Goal: Task Accomplishment & Management: Use online tool/utility

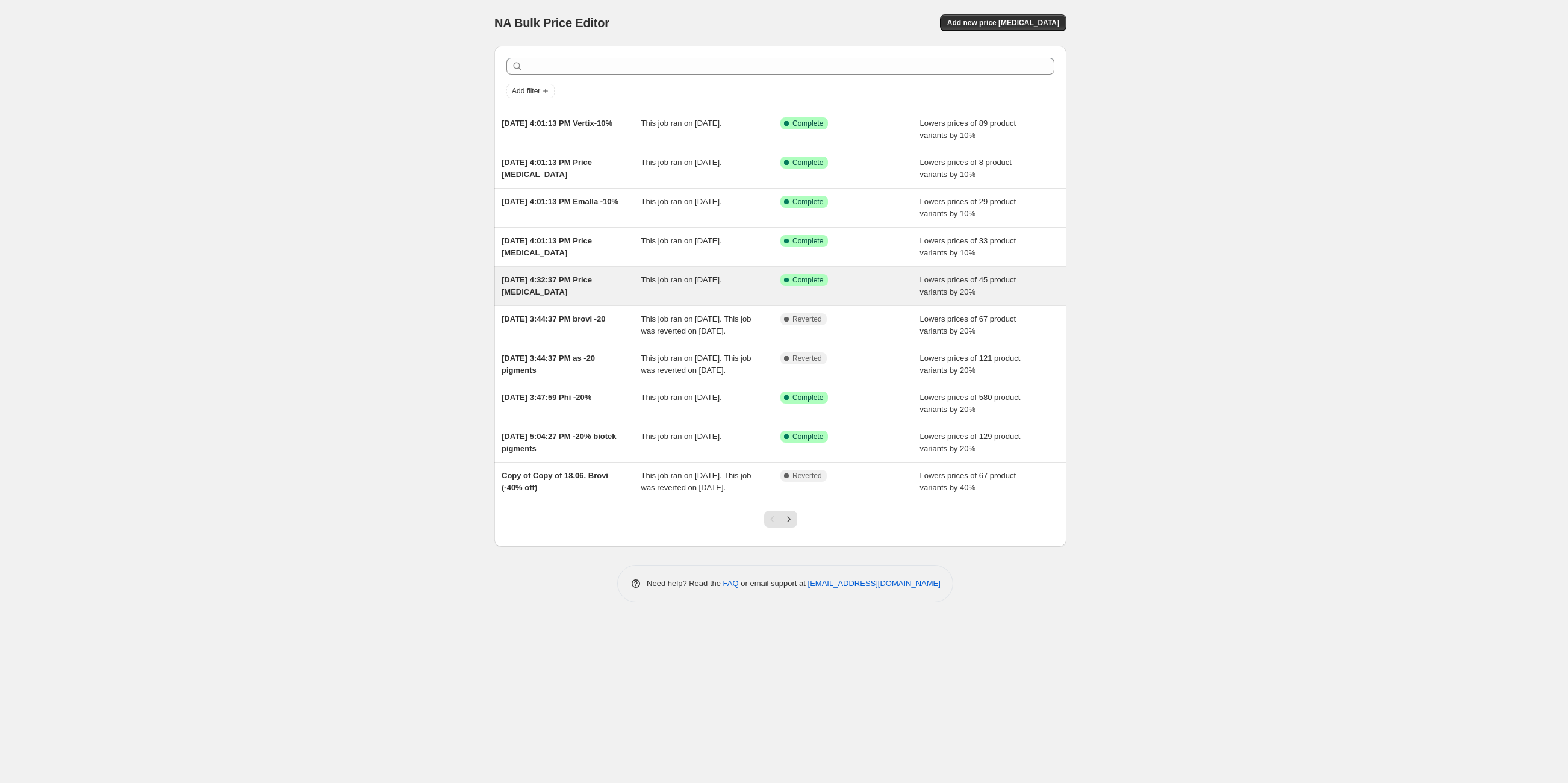
click at [595, 300] on div "Sep 8, 2025, 4:32:37 PM Price change job This job ran on September 8, 2025. Suc…" at bounding box center [780, 286] width 572 height 38
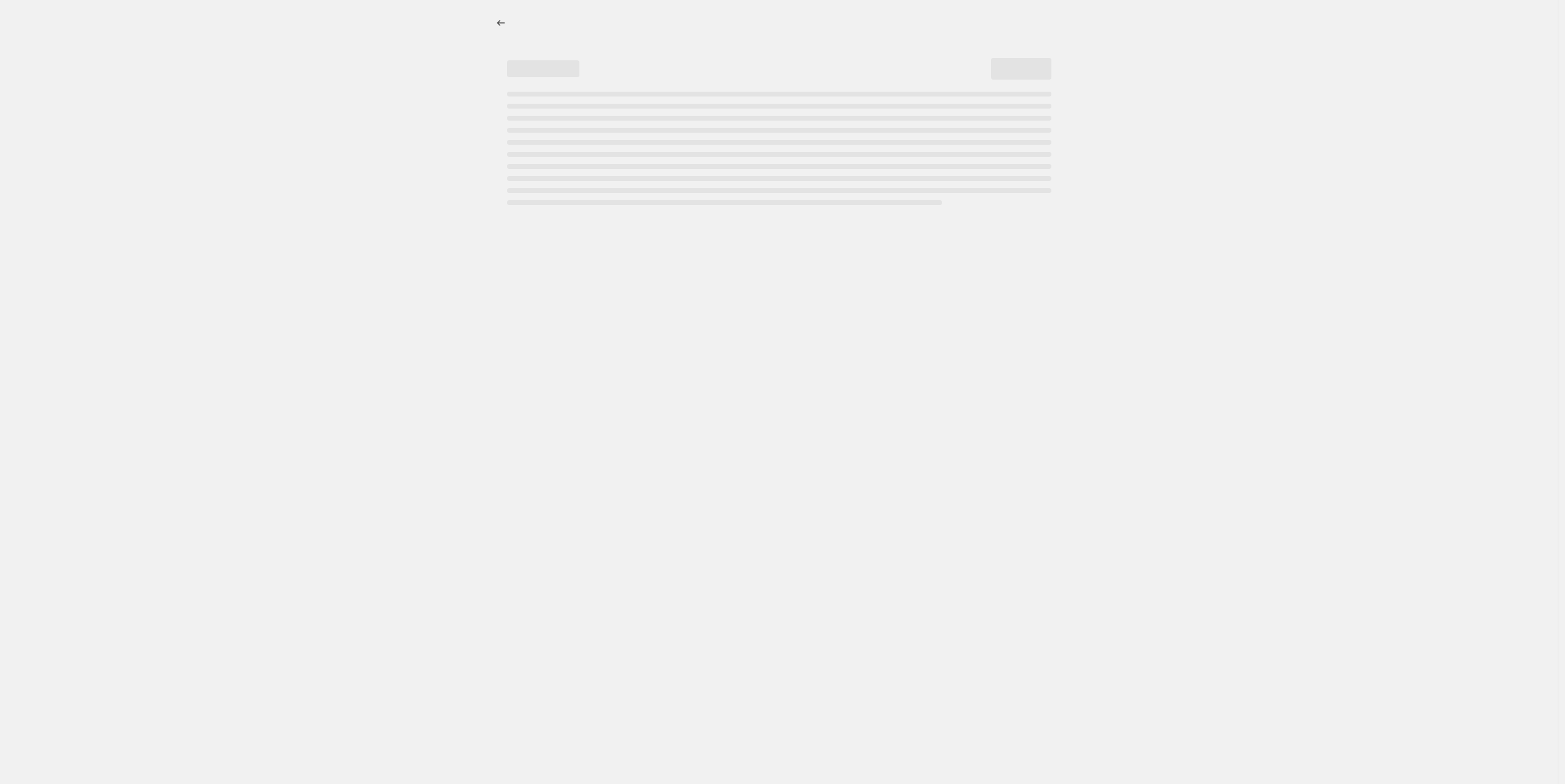
select select "percentage"
select select "vendor"
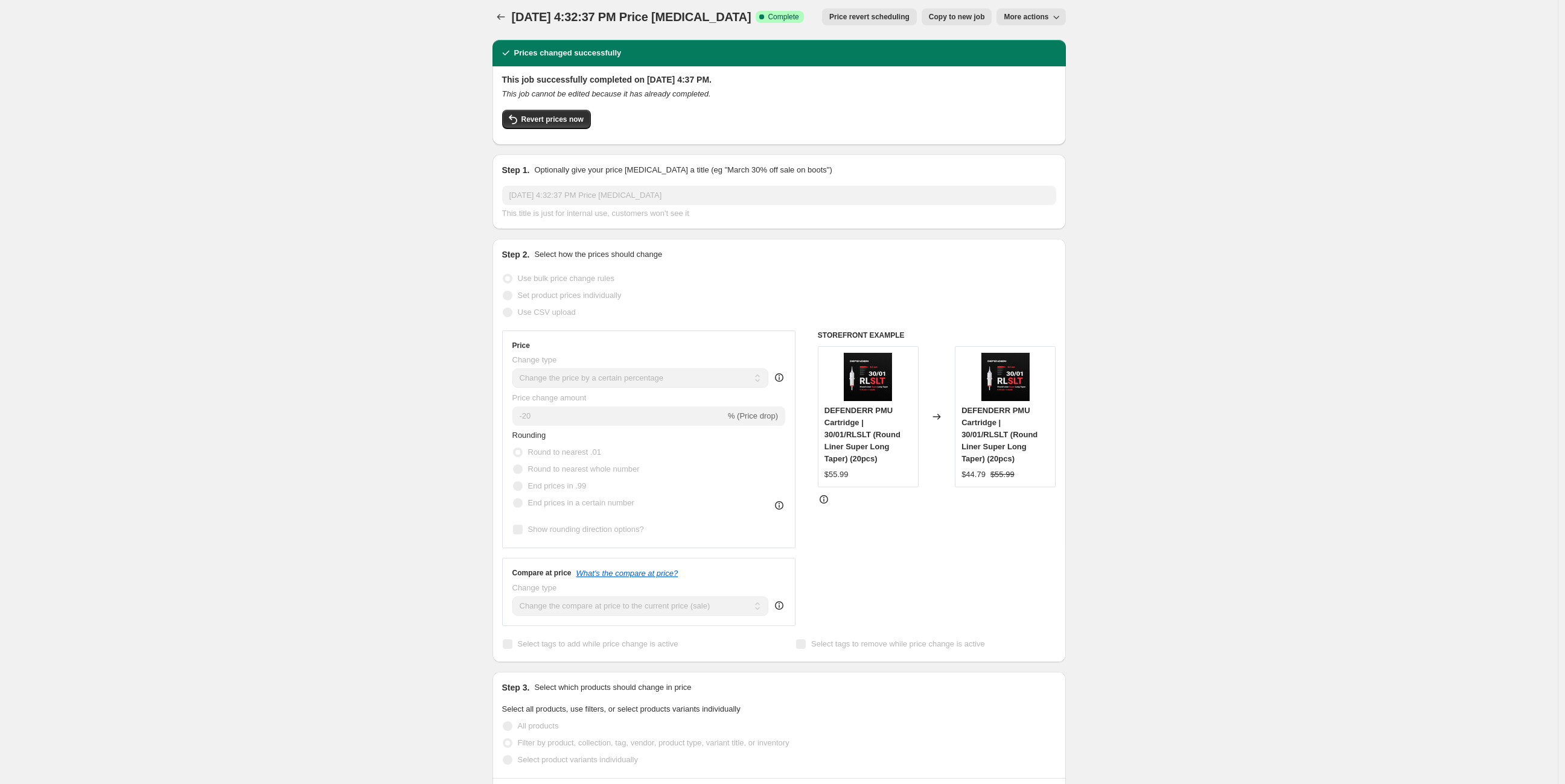
scroll to position [7, 0]
click at [502, 13] on icon "Price change jobs" at bounding box center [501, 17] width 12 height 12
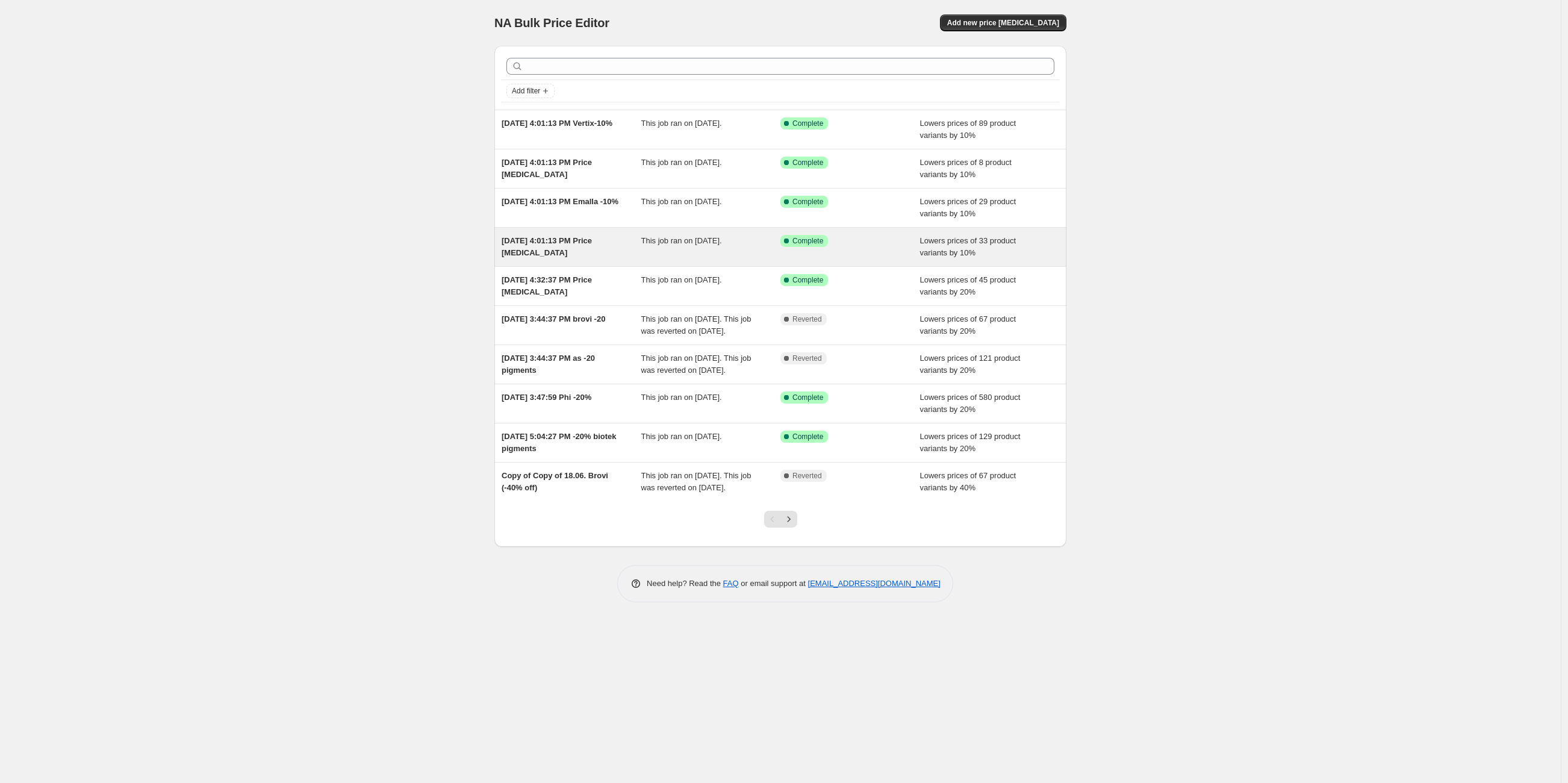
click at [587, 253] on div "Sep 12, 2025, 4:01:13 PM Price change job" at bounding box center [572, 247] width 140 height 24
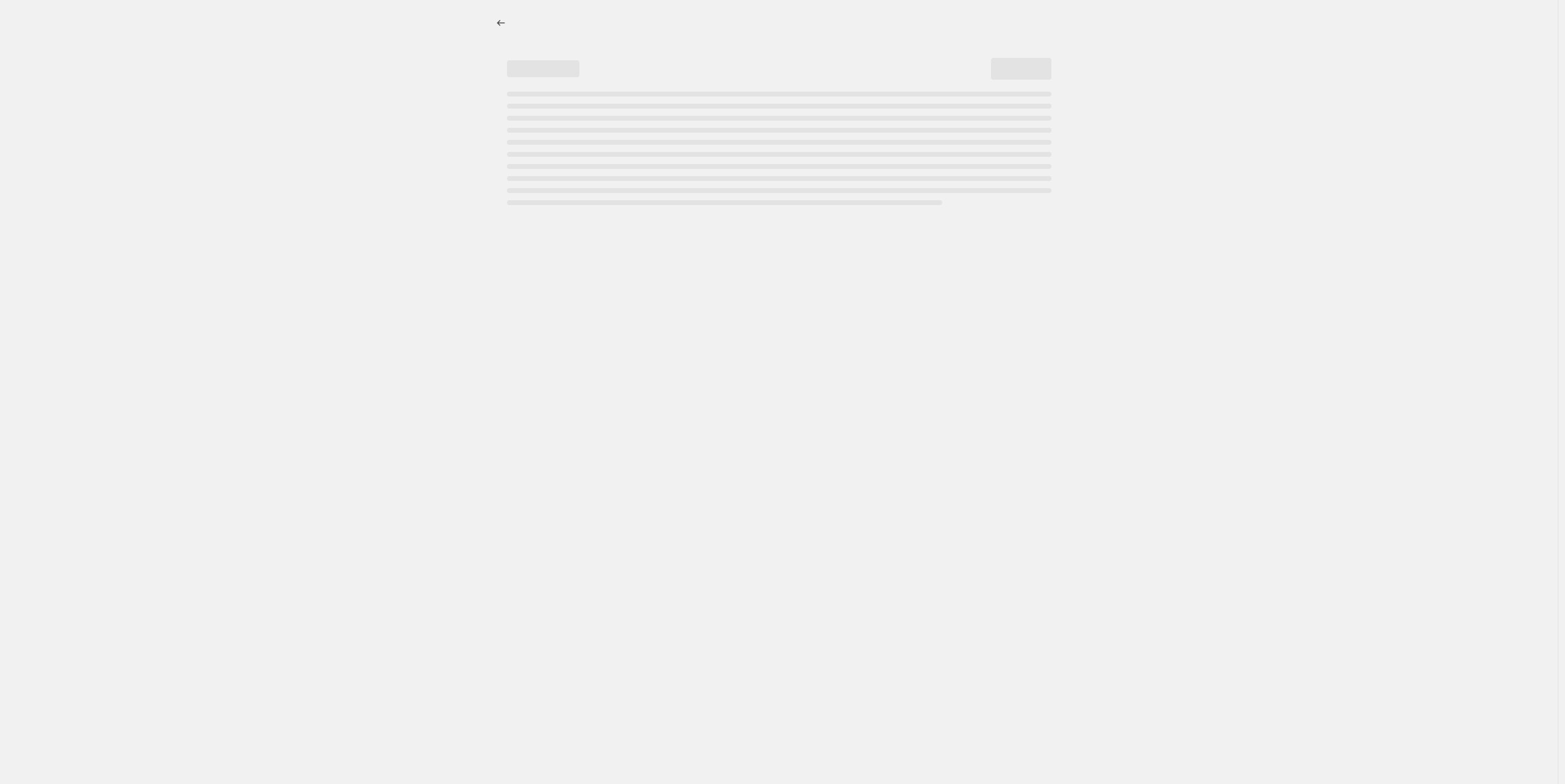
select select "percentage"
select select "vendor"
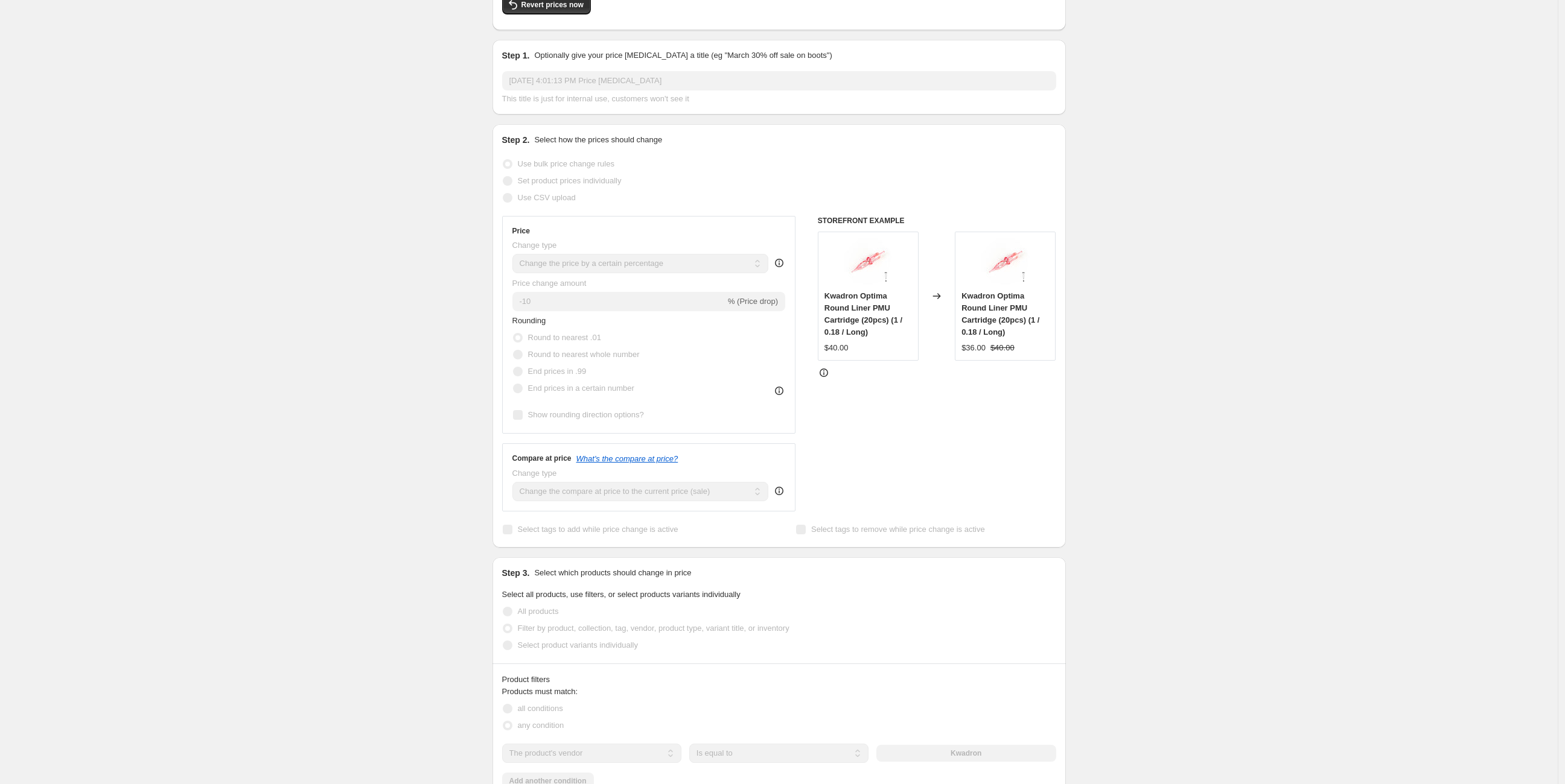
scroll to position [36, 0]
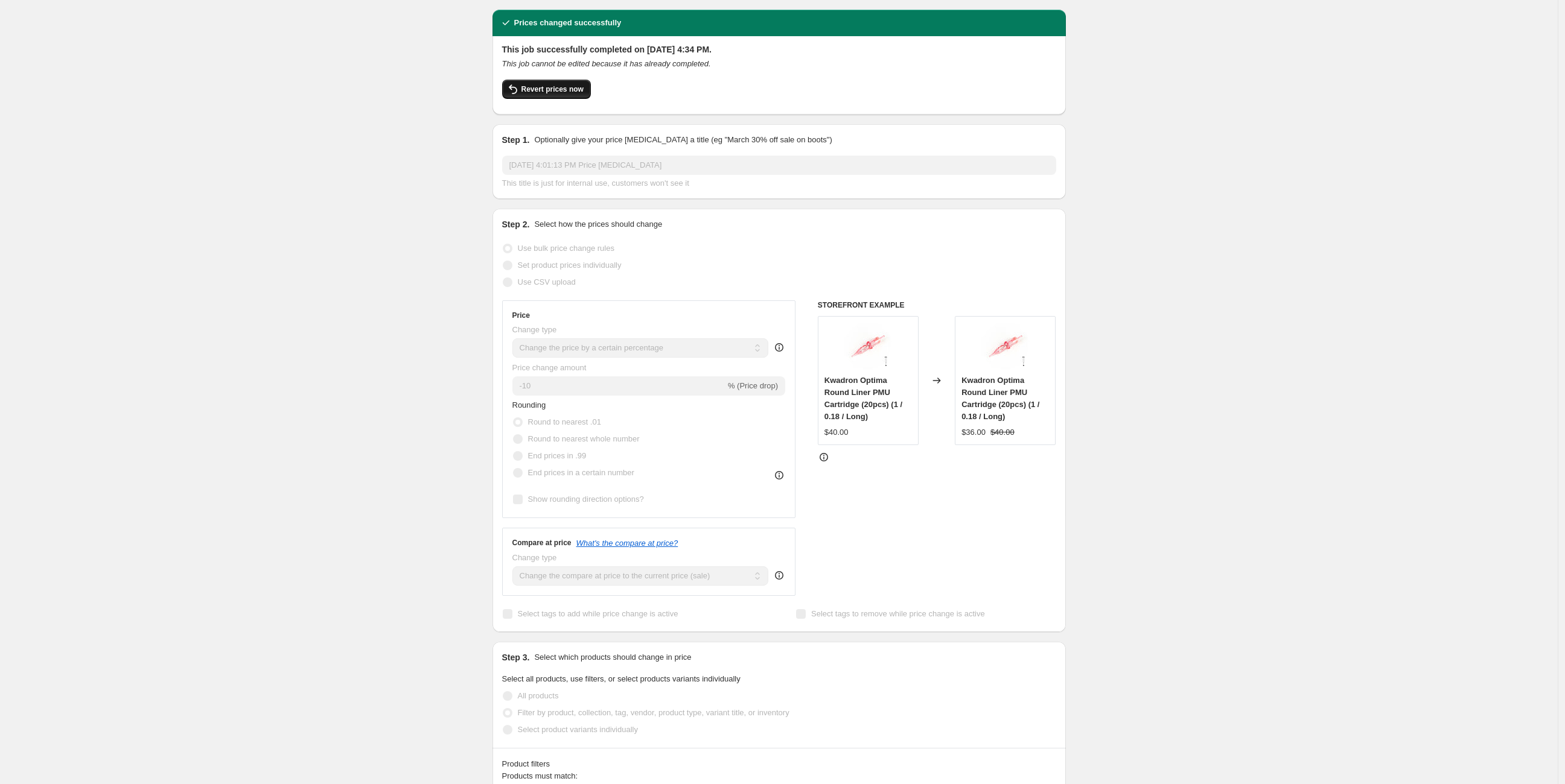
click at [550, 79] on button "Revert prices now" at bounding box center [546, 89] width 89 height 19
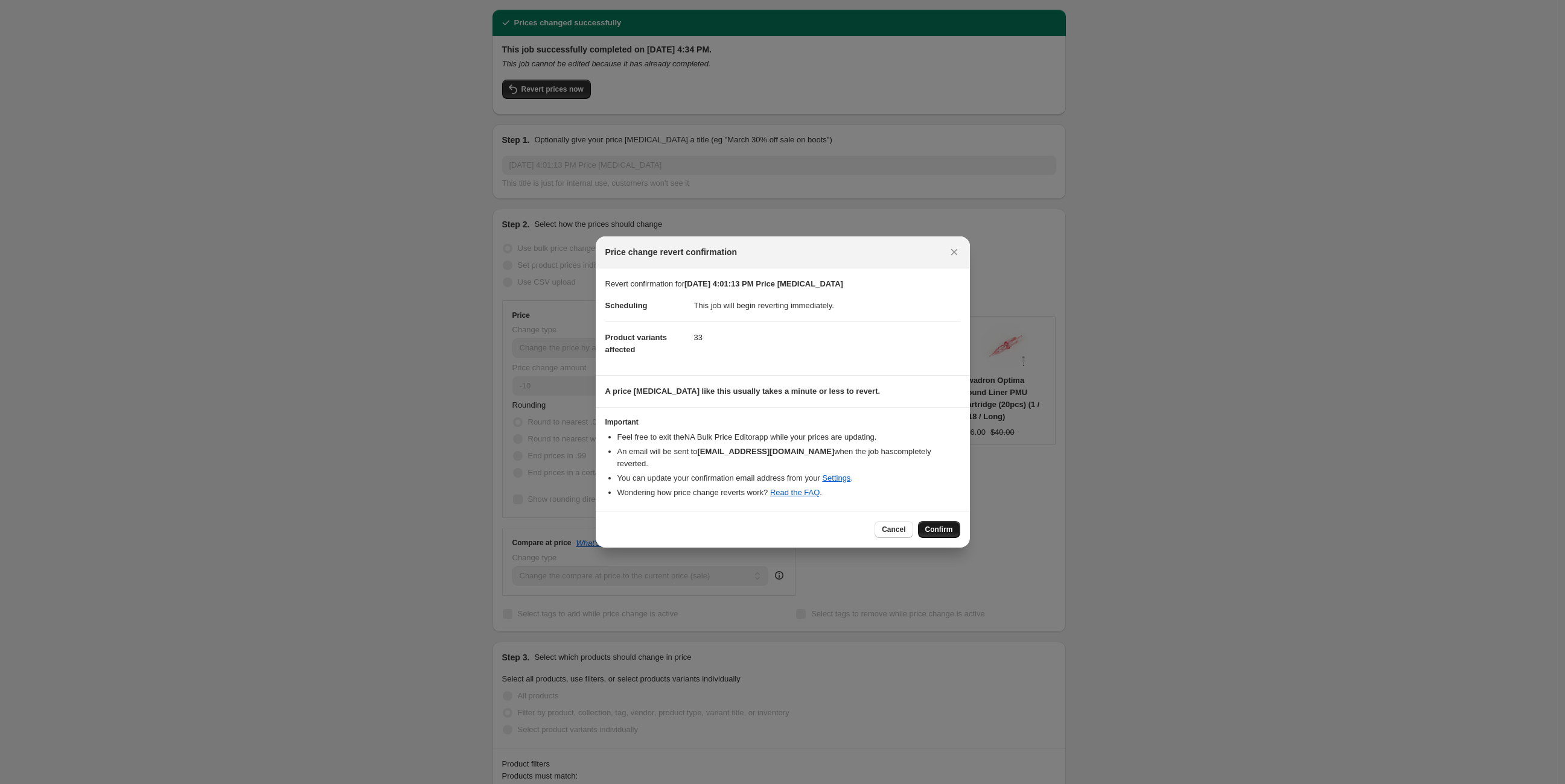
click at [945, 525] on span "Confirm" at bounding box center [939, 529] width 28 height 10
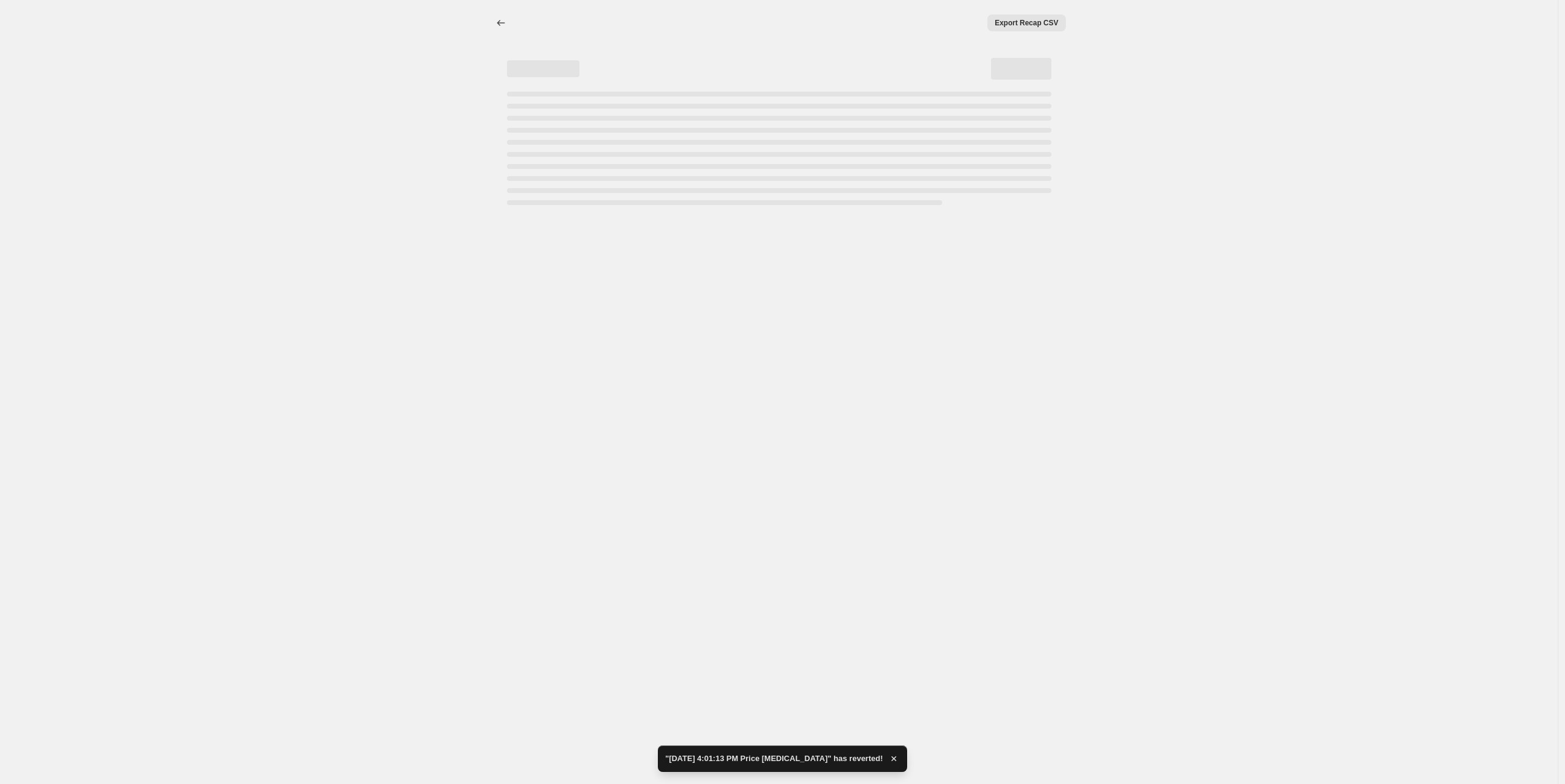
scroll to position [0, 0]
select select "percentage"
select select "vendor"
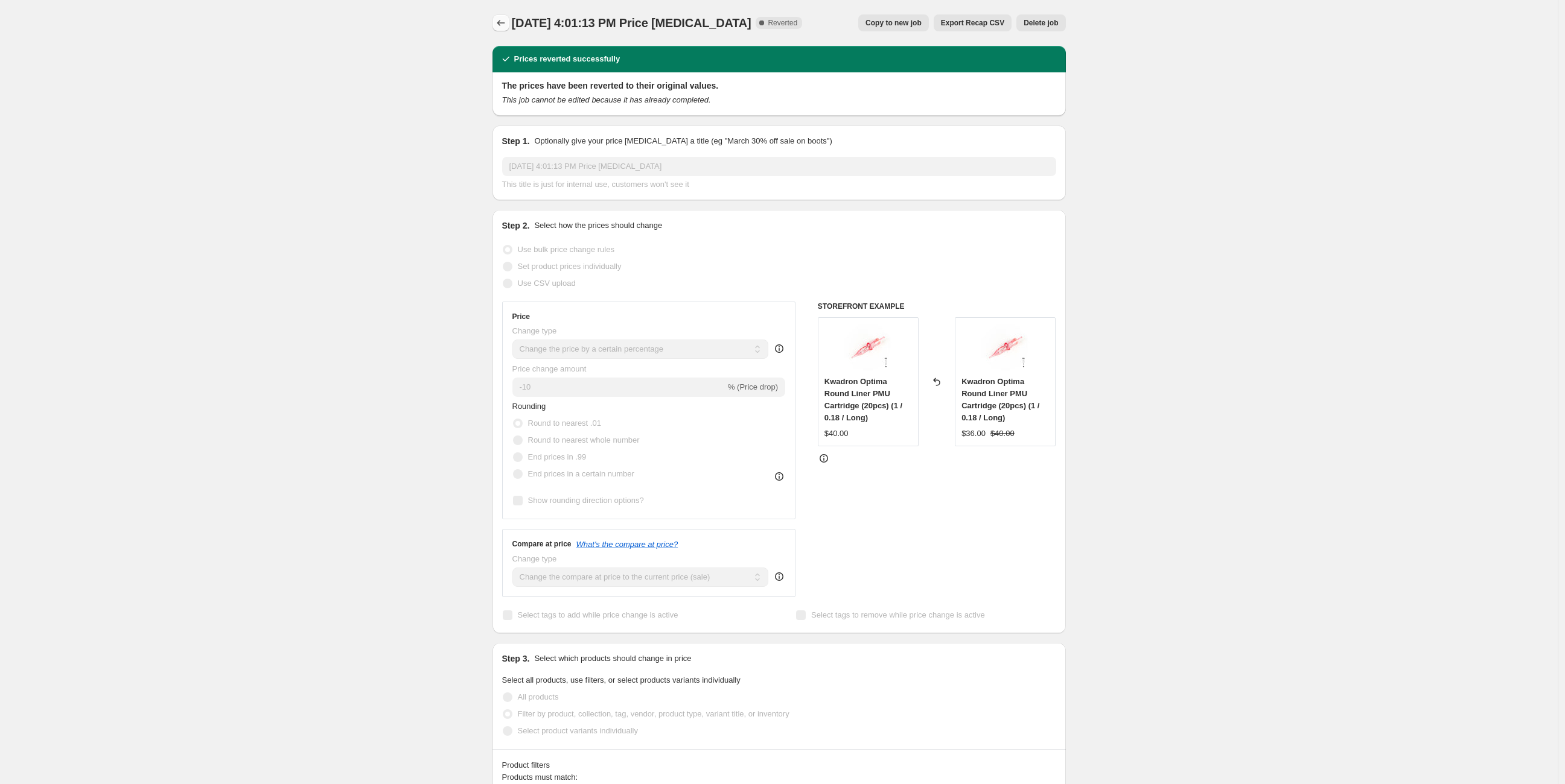
click at [507, 17] on icon "Price change jobs" at bounding box center [501, 23] width 12 height 12
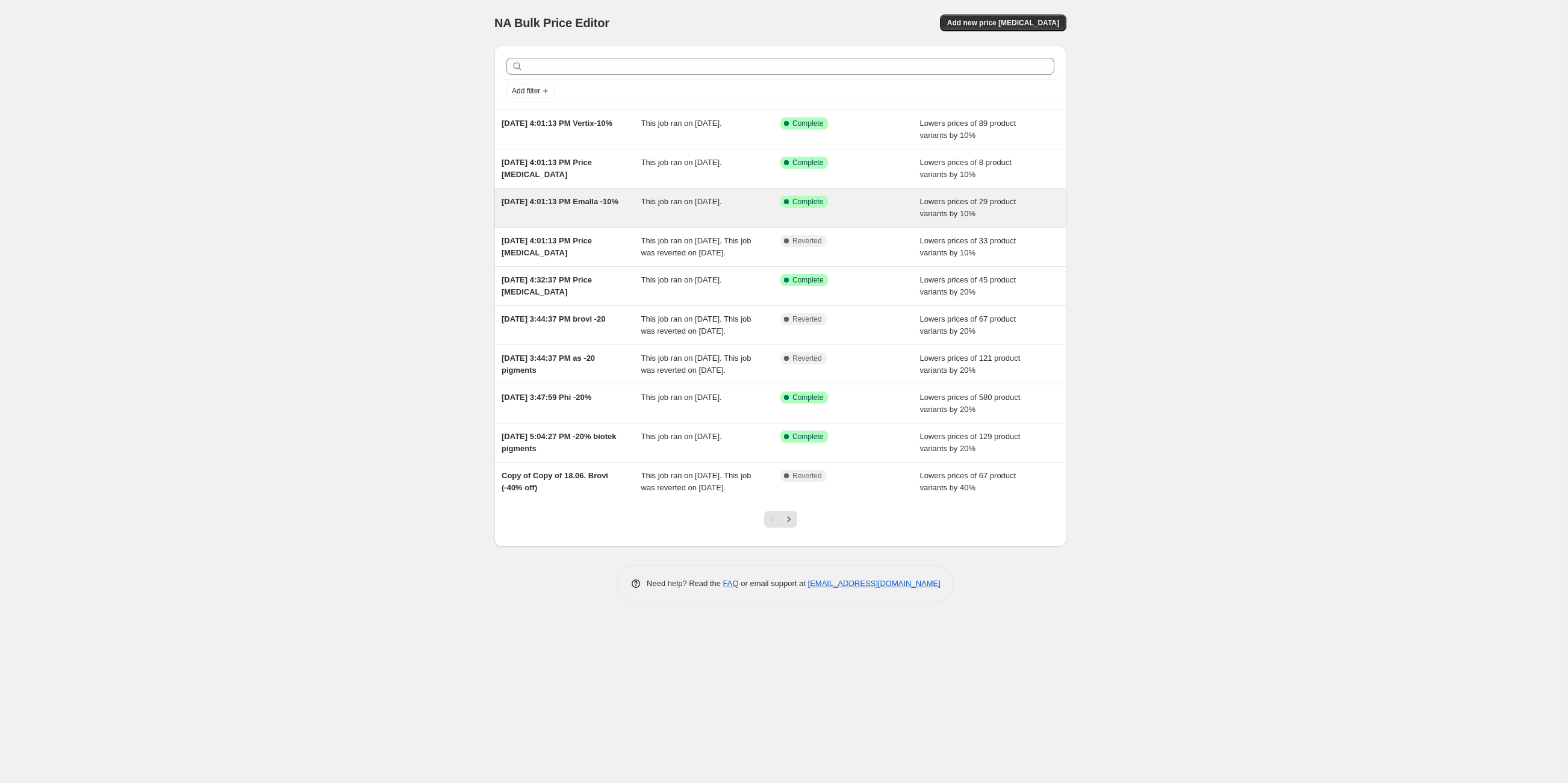
click at [576, 212] on div "Sep 12, 2025, 4:01:13 PM Emalla -10%" at bounding box center [572, 208] width 140 height 24
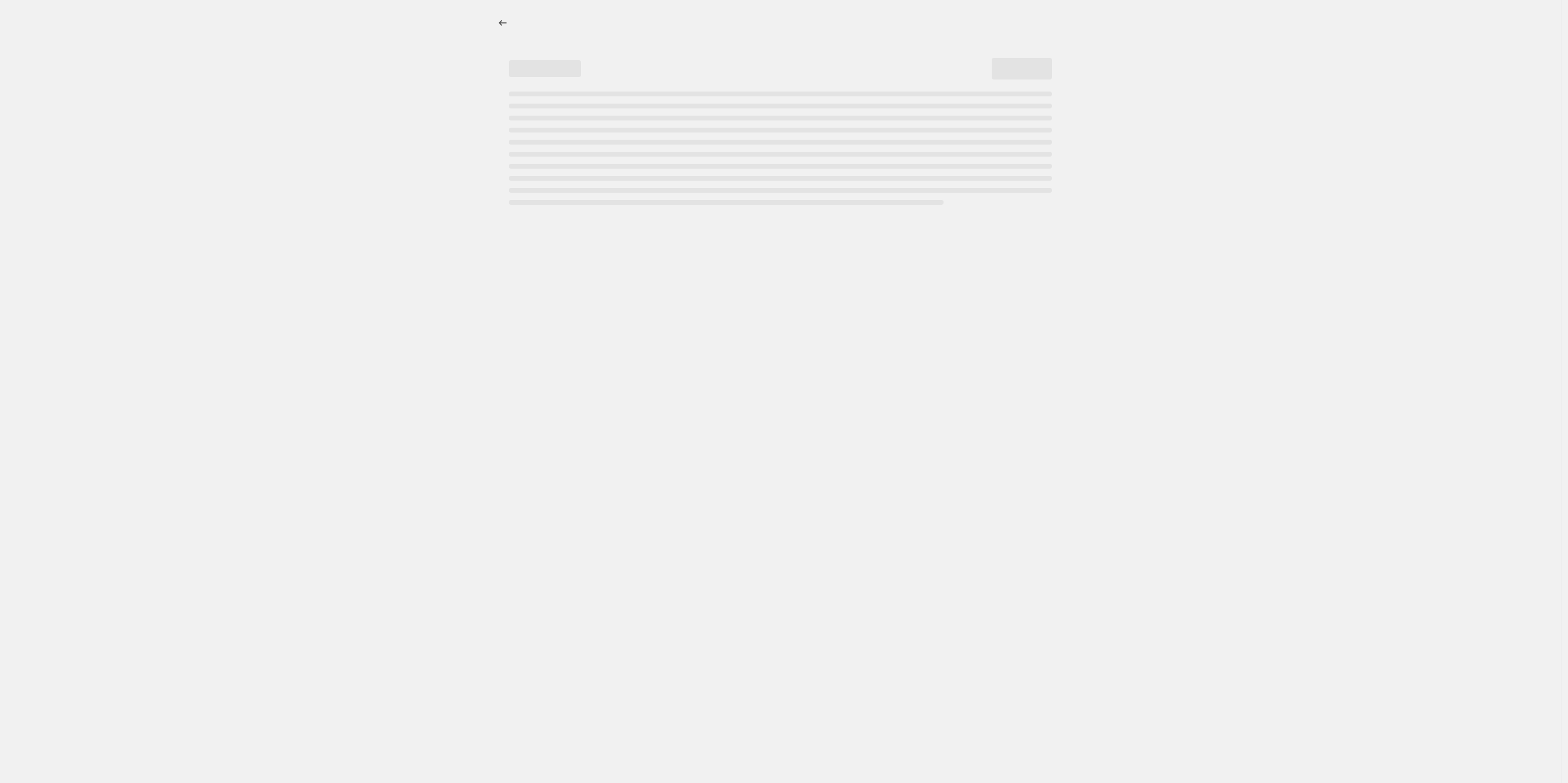
select select "percentage"
select select "vendor"
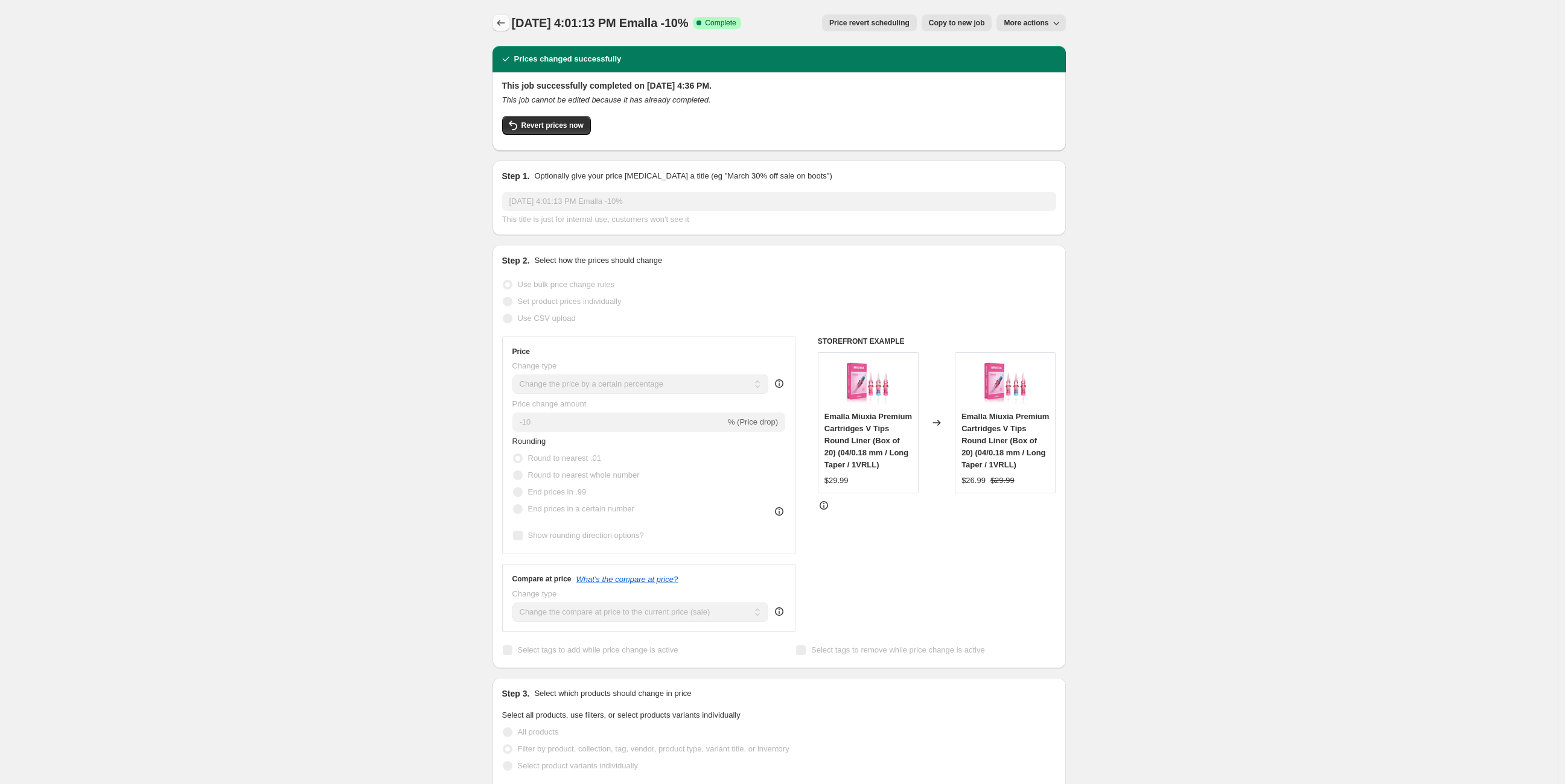
click at [503, 19] on icon "Price change jobs" at bounding box center [501, 23] width 12 height 12
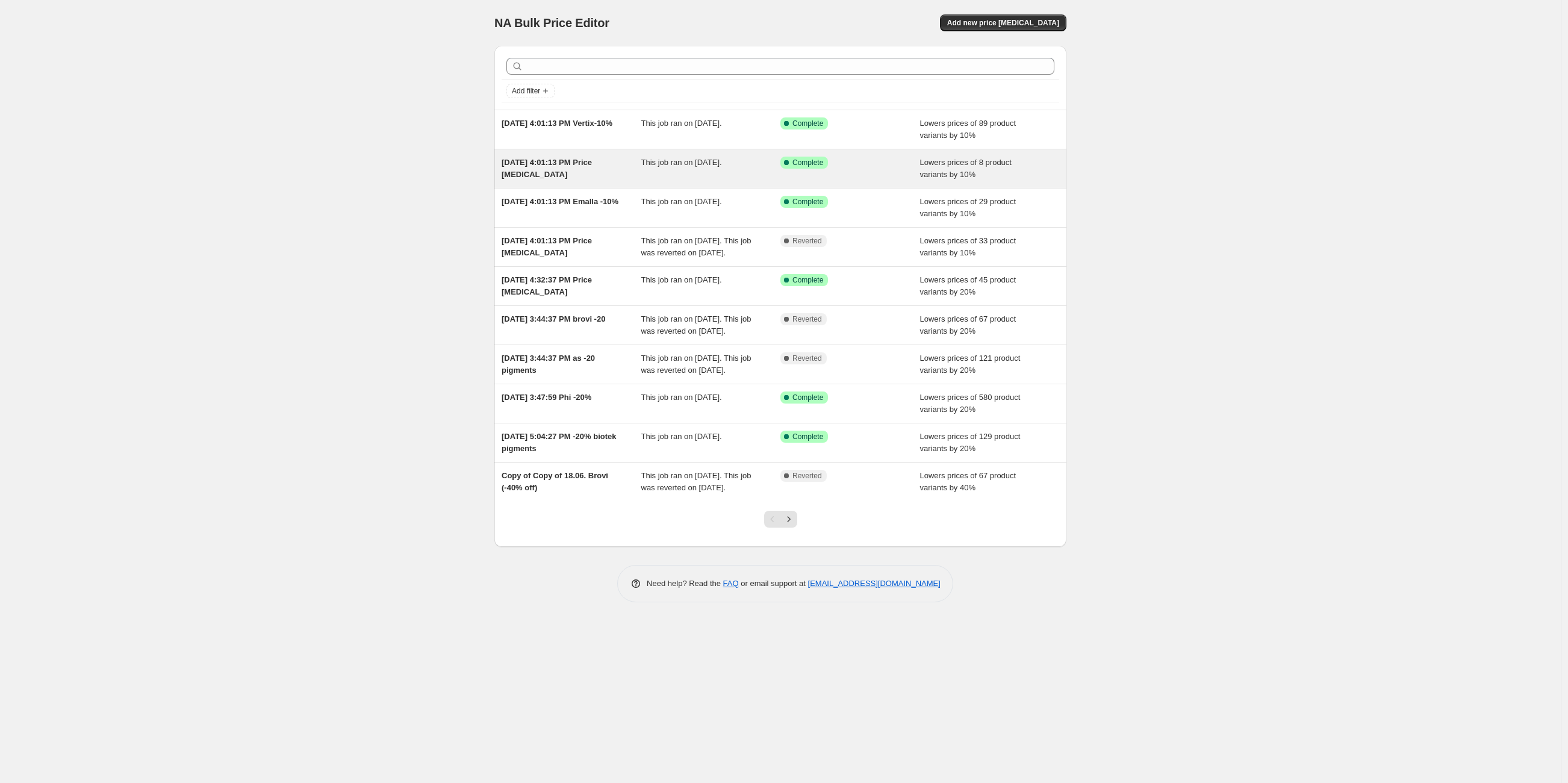
click at [584, 166] on span "Sep 12, 2025, 4:01:13 PM Price change job" at bounding box center [546, 168] width 90 height 21
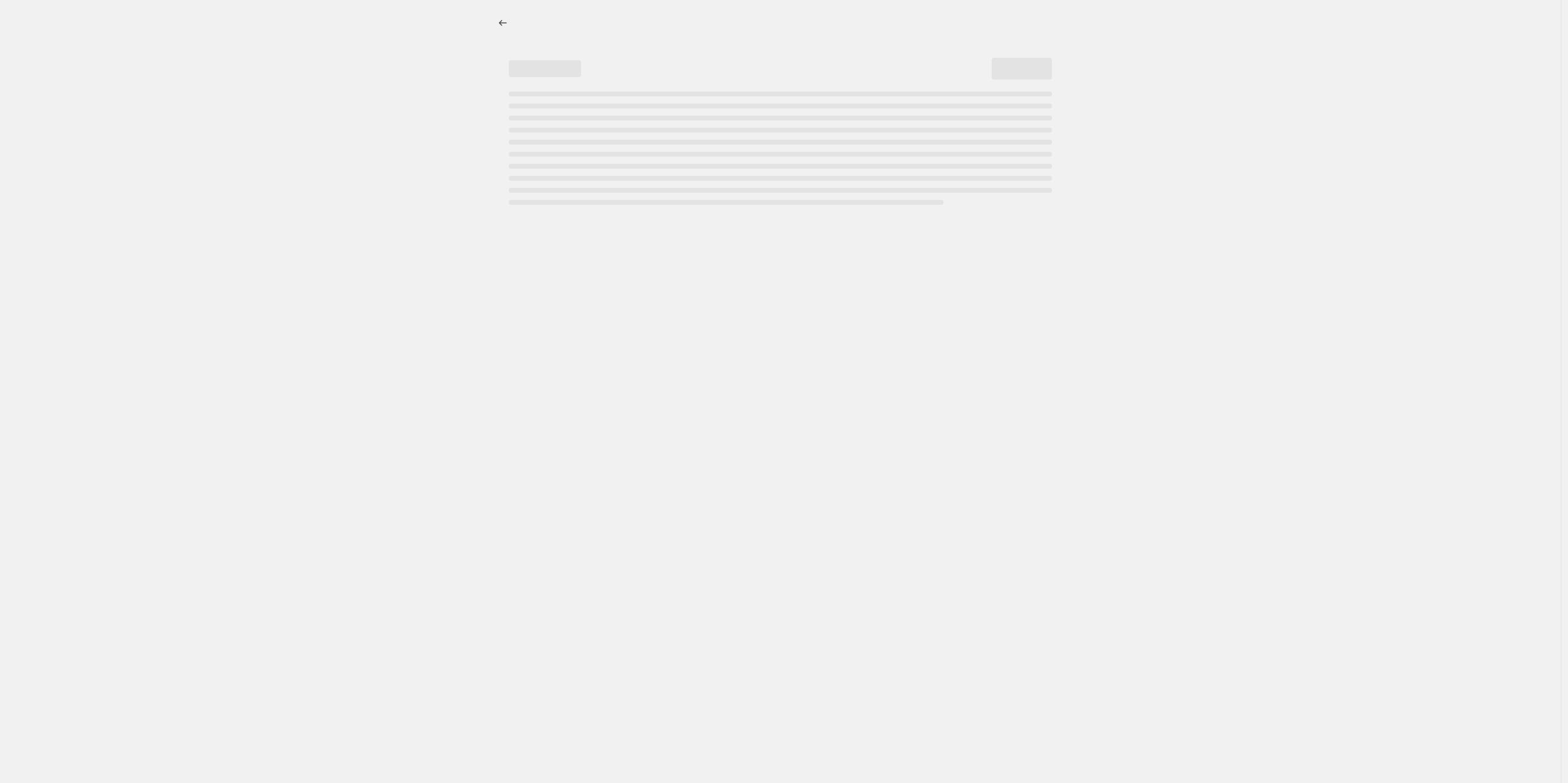
select select "percentage"
select select "vendor"
select select "tag"
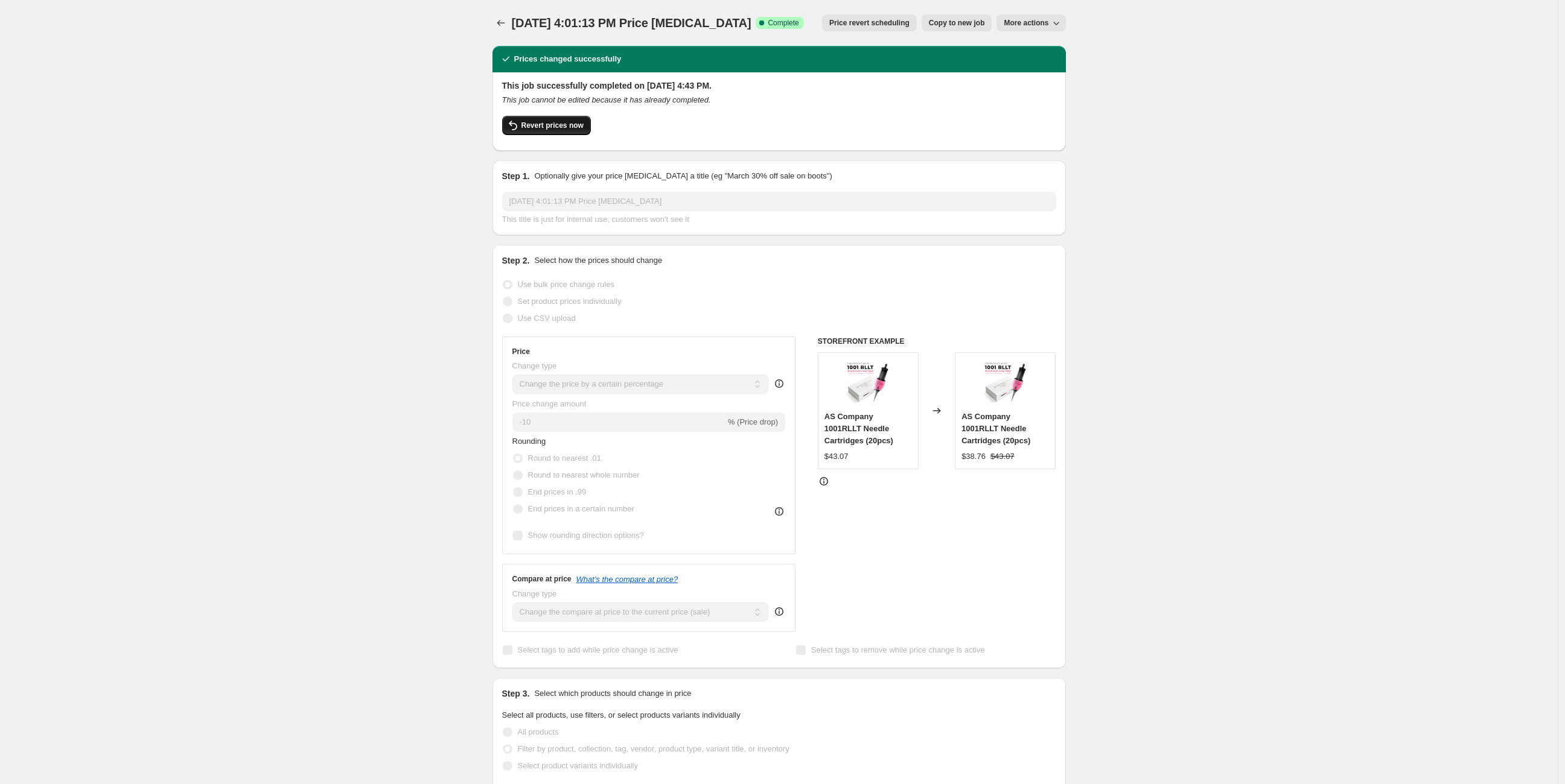
click at [540, 129] on span "Revert prices now" at bounding box center [552, 125] width 62 height 10
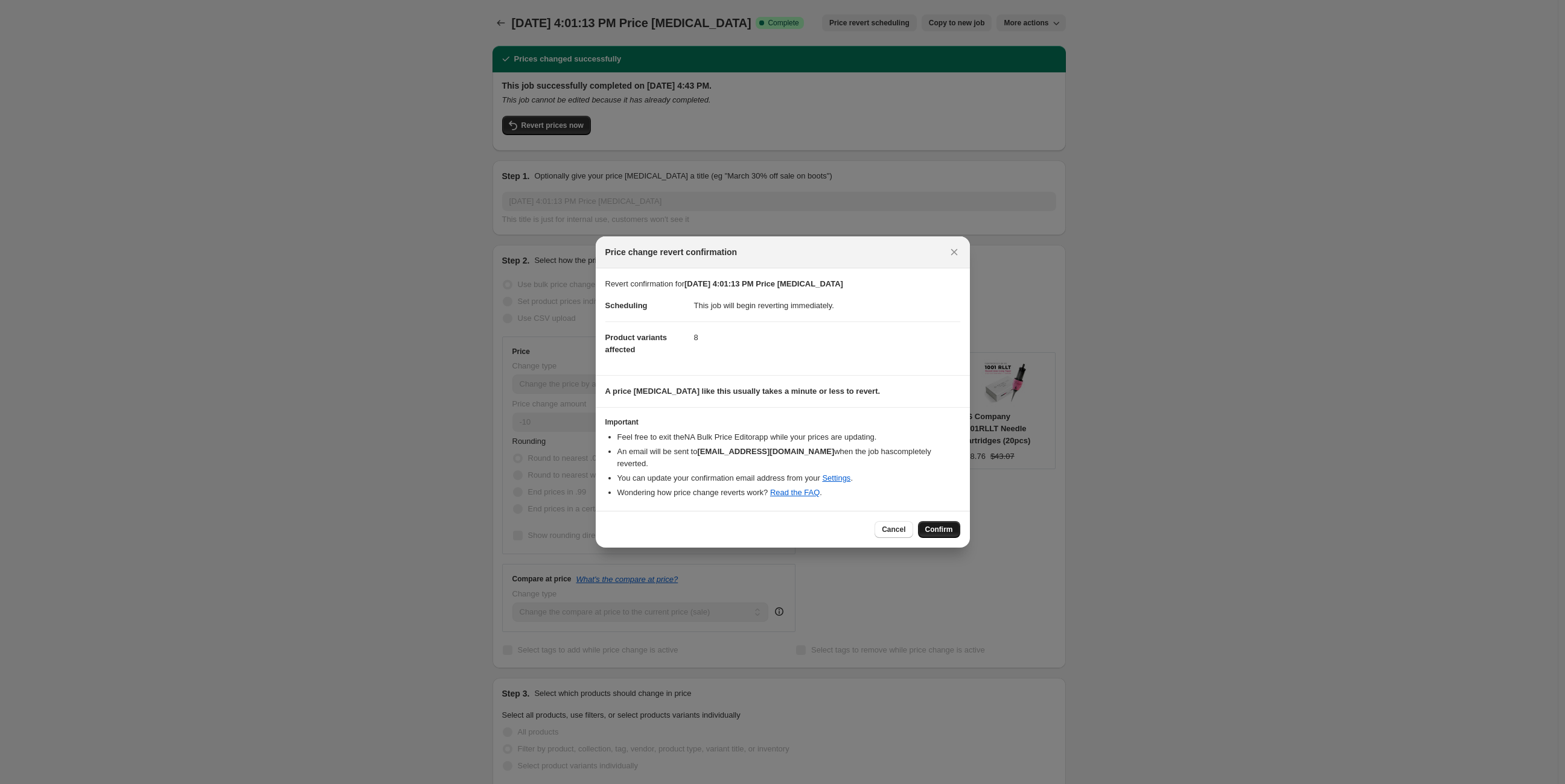
click at [940, 525] on span "Confirm" at bounding box center [939, 529] width 28 height 10
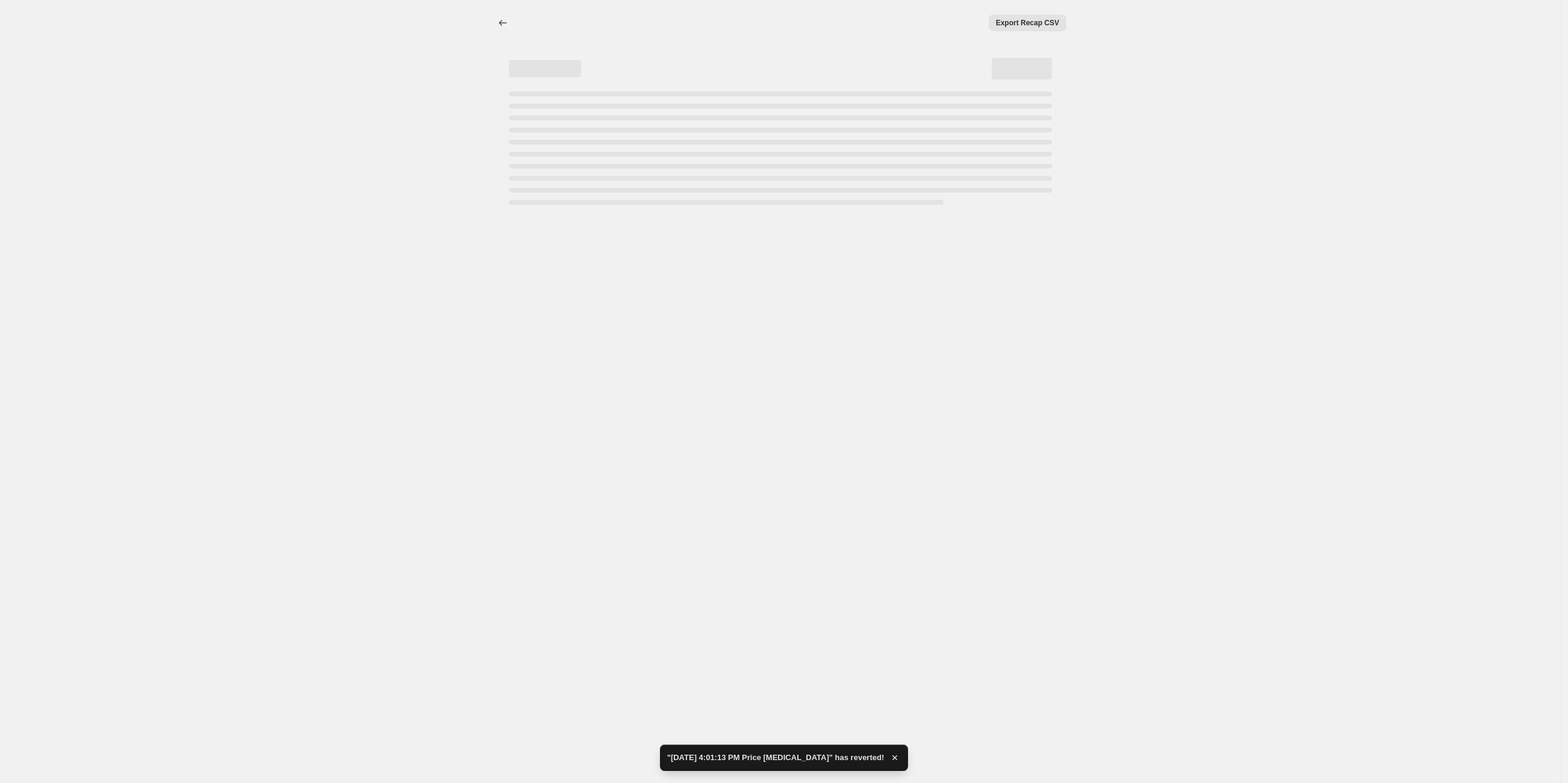
select select "percentage"
select select "vendor"
select select "tag"
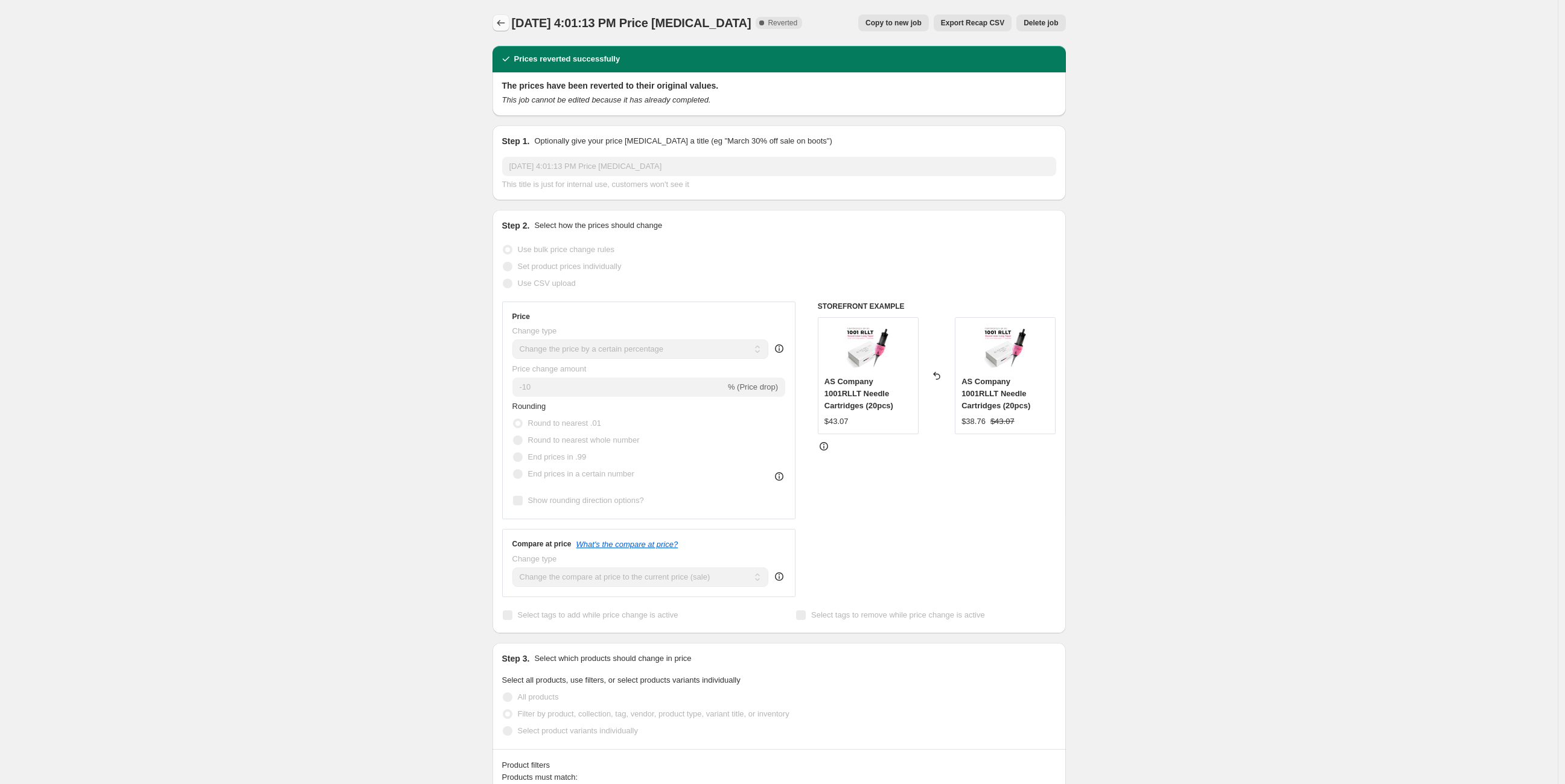
click at [501, 23] on icon "Price change jobs" at bounding box center [501, 22] width 8 height 6
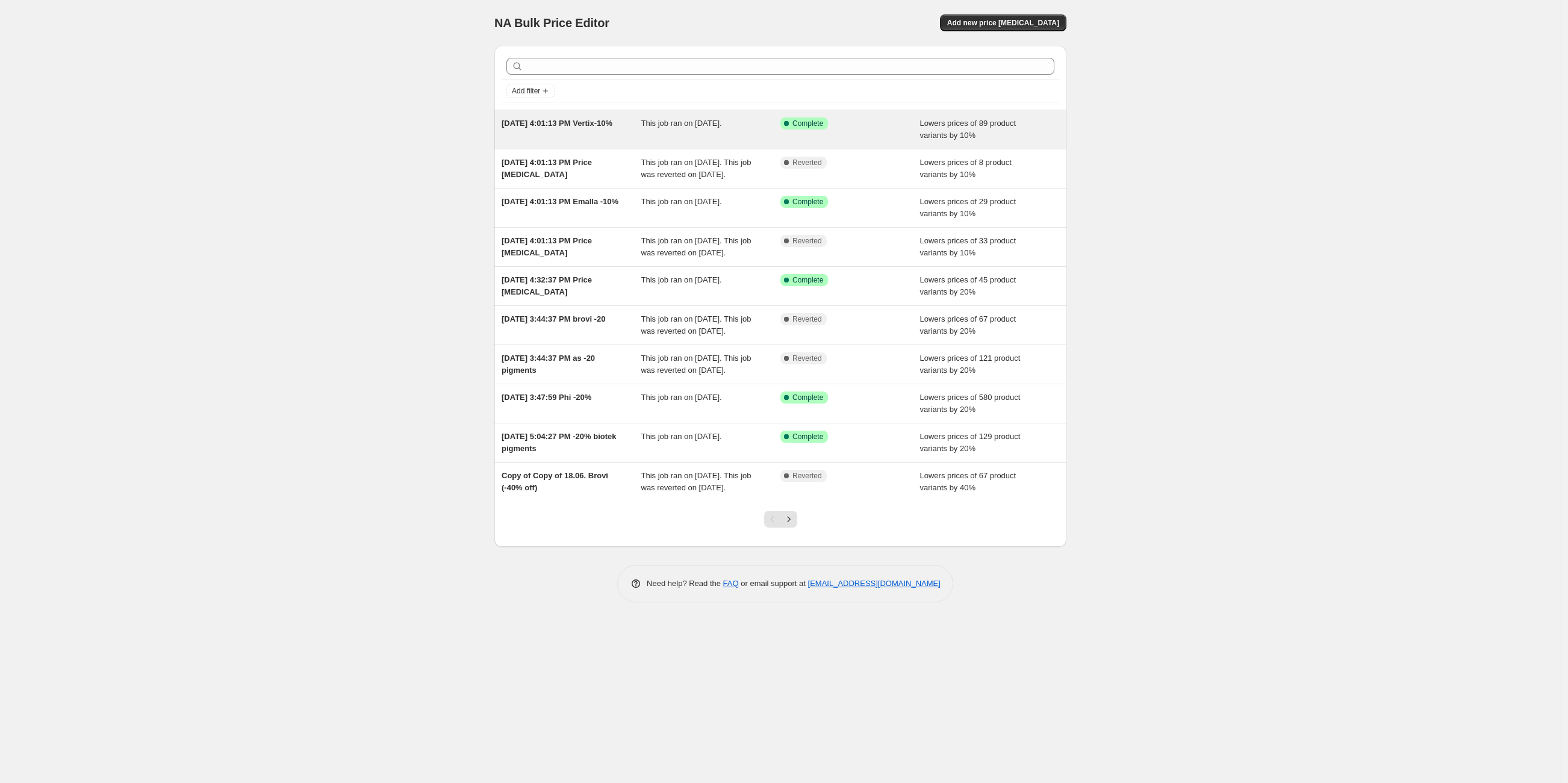
click at [599, 131] on div "Sep 12, 2025, 4:01:13 PM Vertix-10%" at bounding box center [572, 129] width 140 height 24
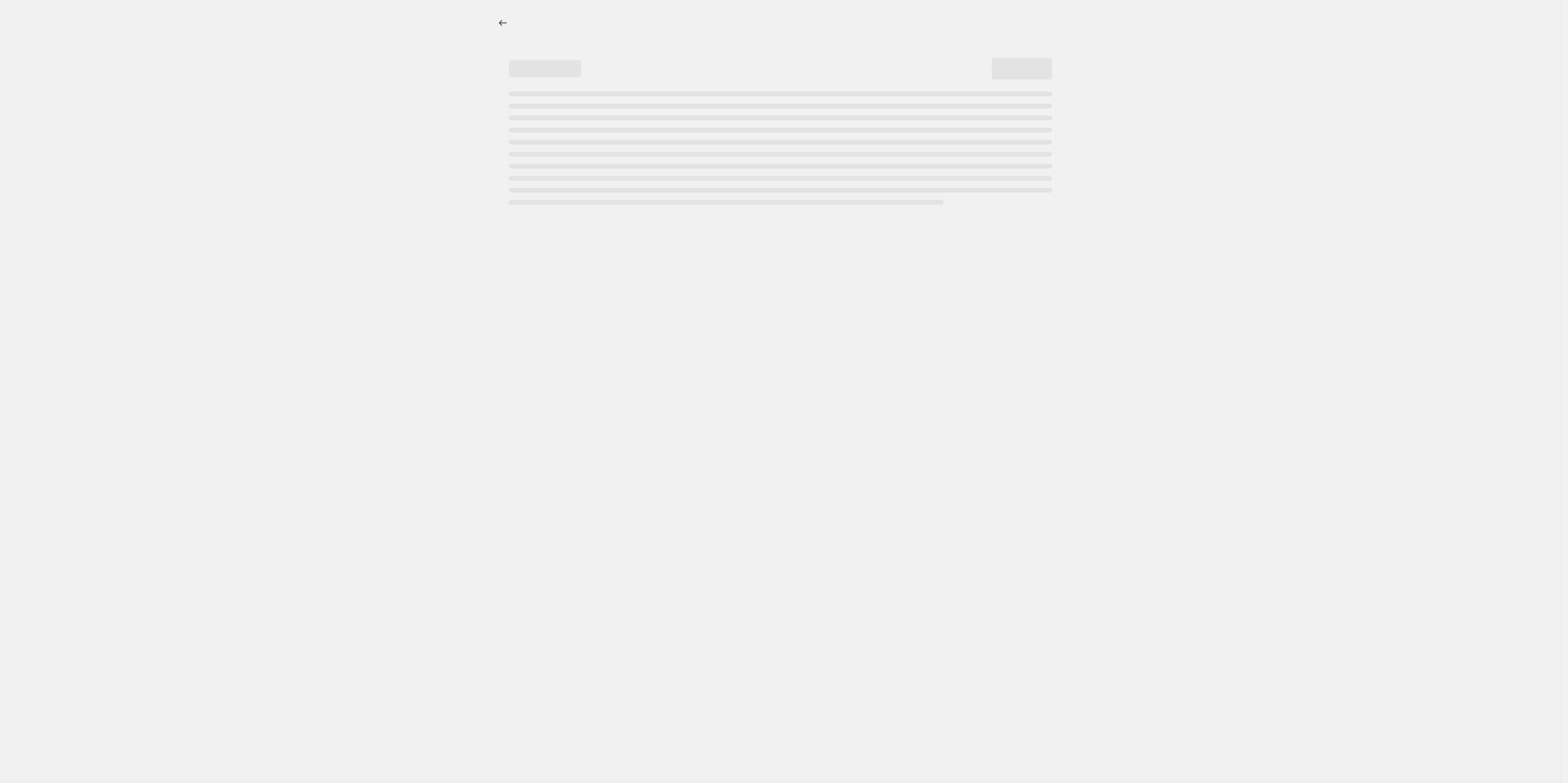
select select "percentage"
select select "vendor"
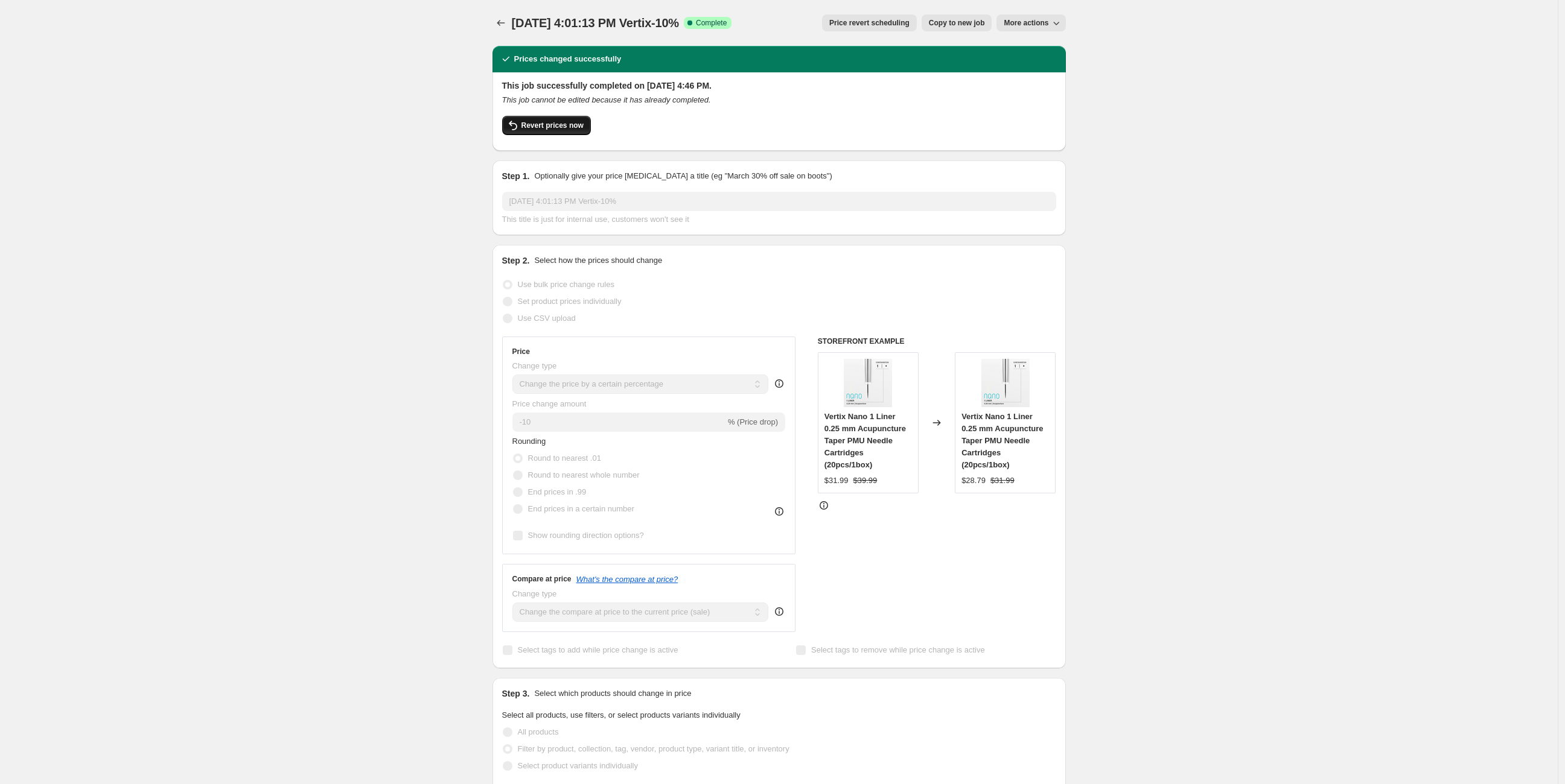
click at [562, 130] on span "Revert prices now" at bounding box center [552, 125] width 62 height 10
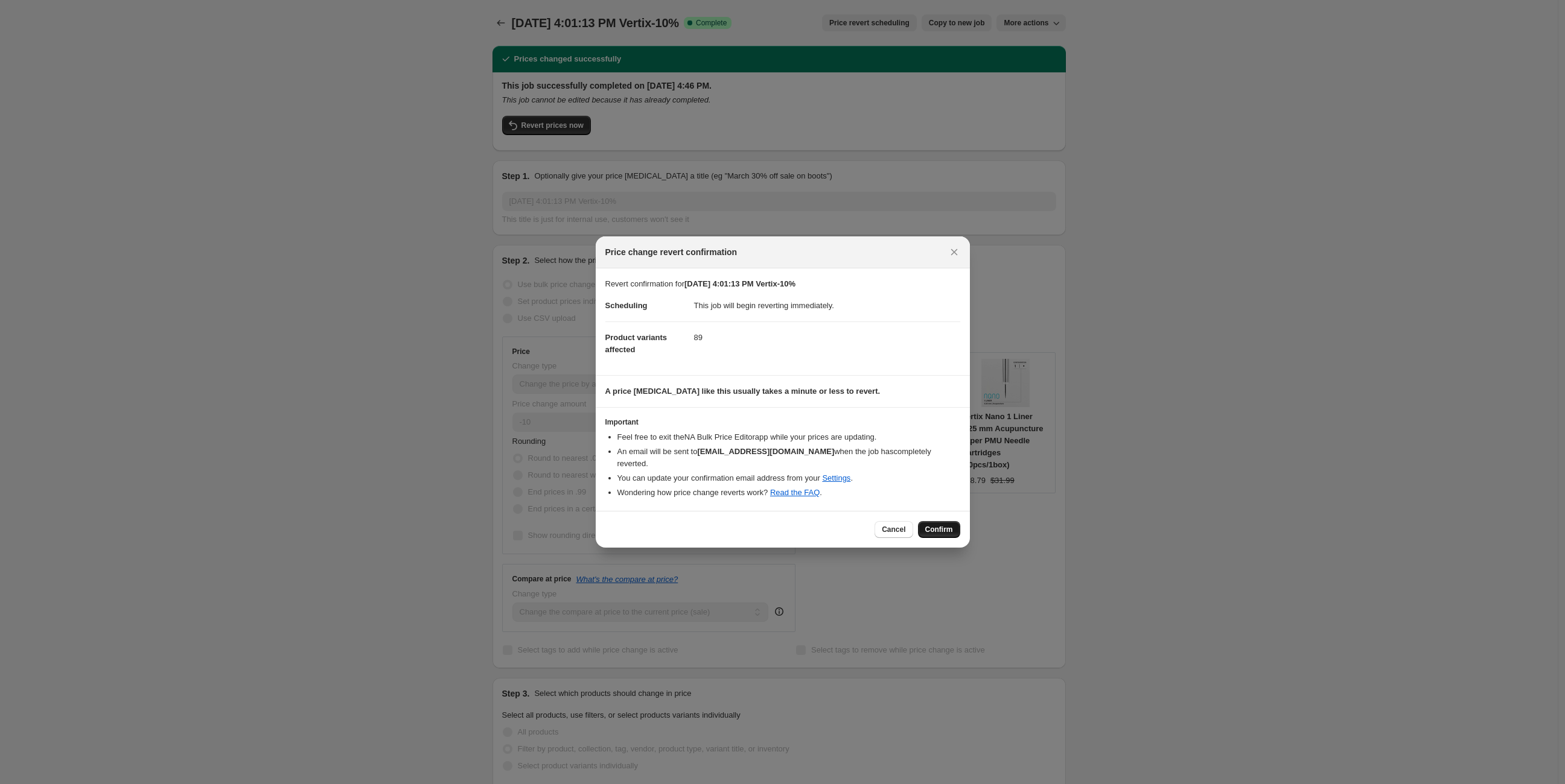
click at [943, 526] on span "Confirm" at bounding box center [939, 529] width 28 height 10
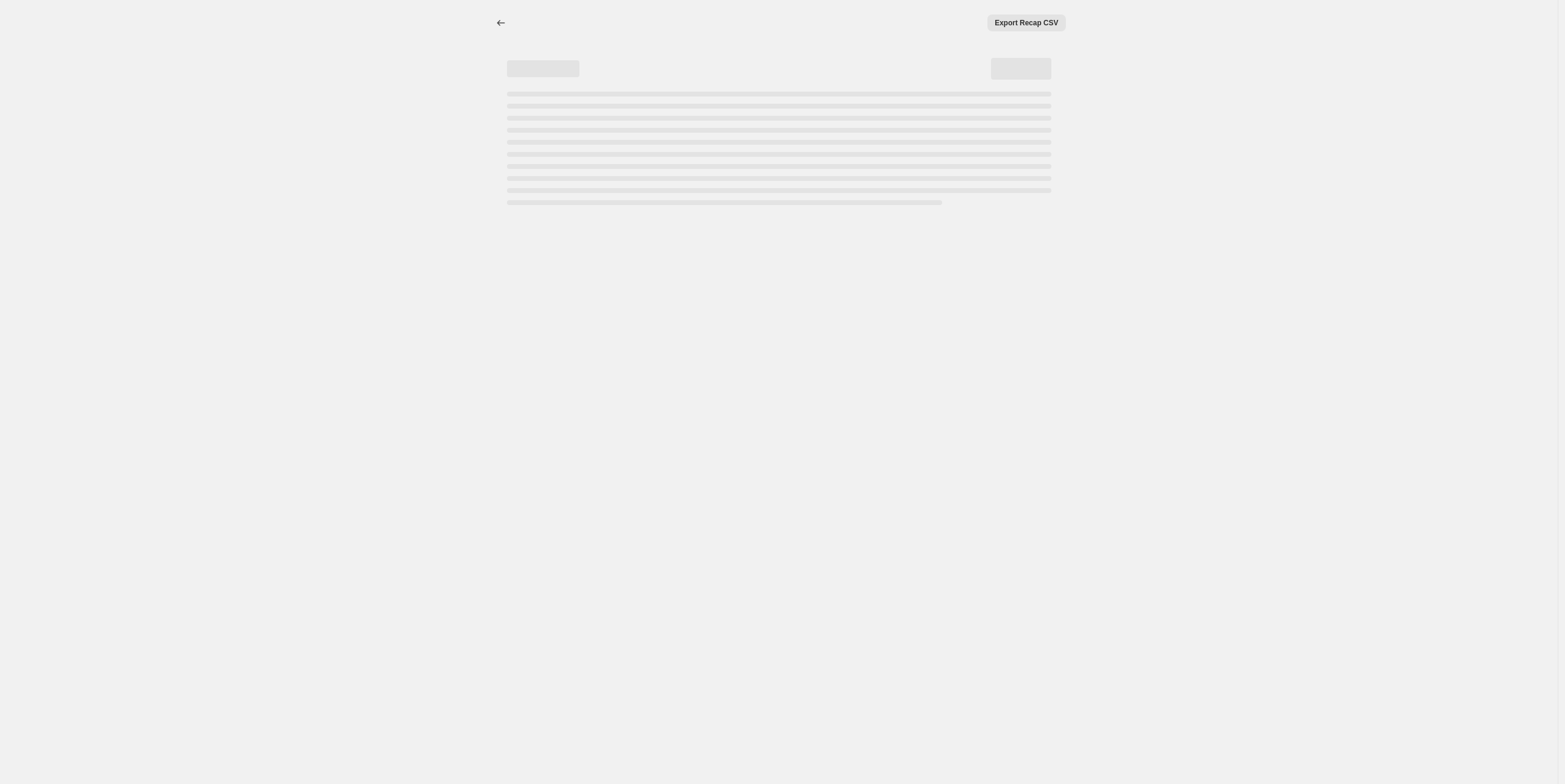
select select "percentage"
select select "vendor"
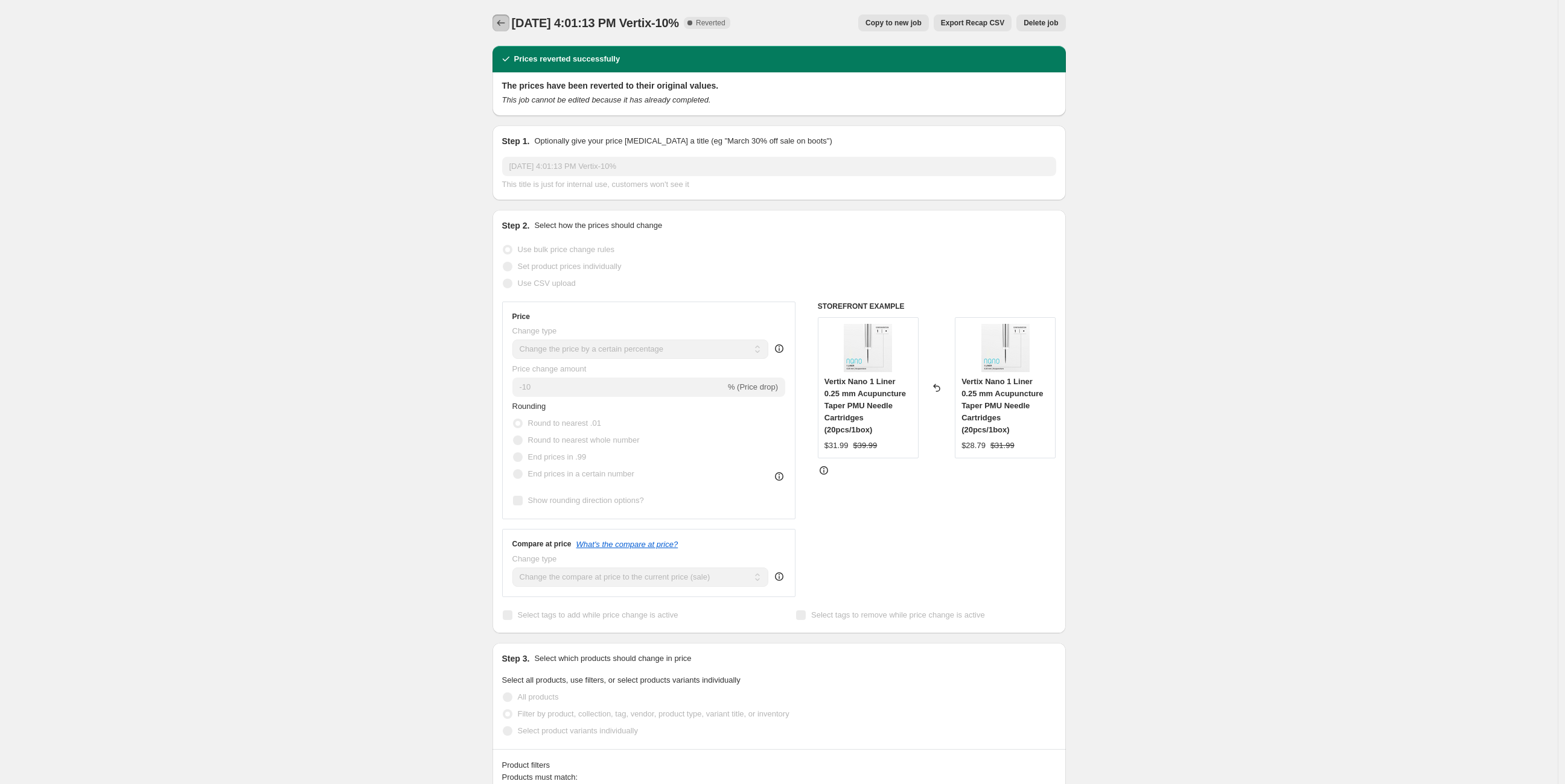
click at [509, 19] on button "Price change jobs" at bounding box center [501, 23] width 17 height 17
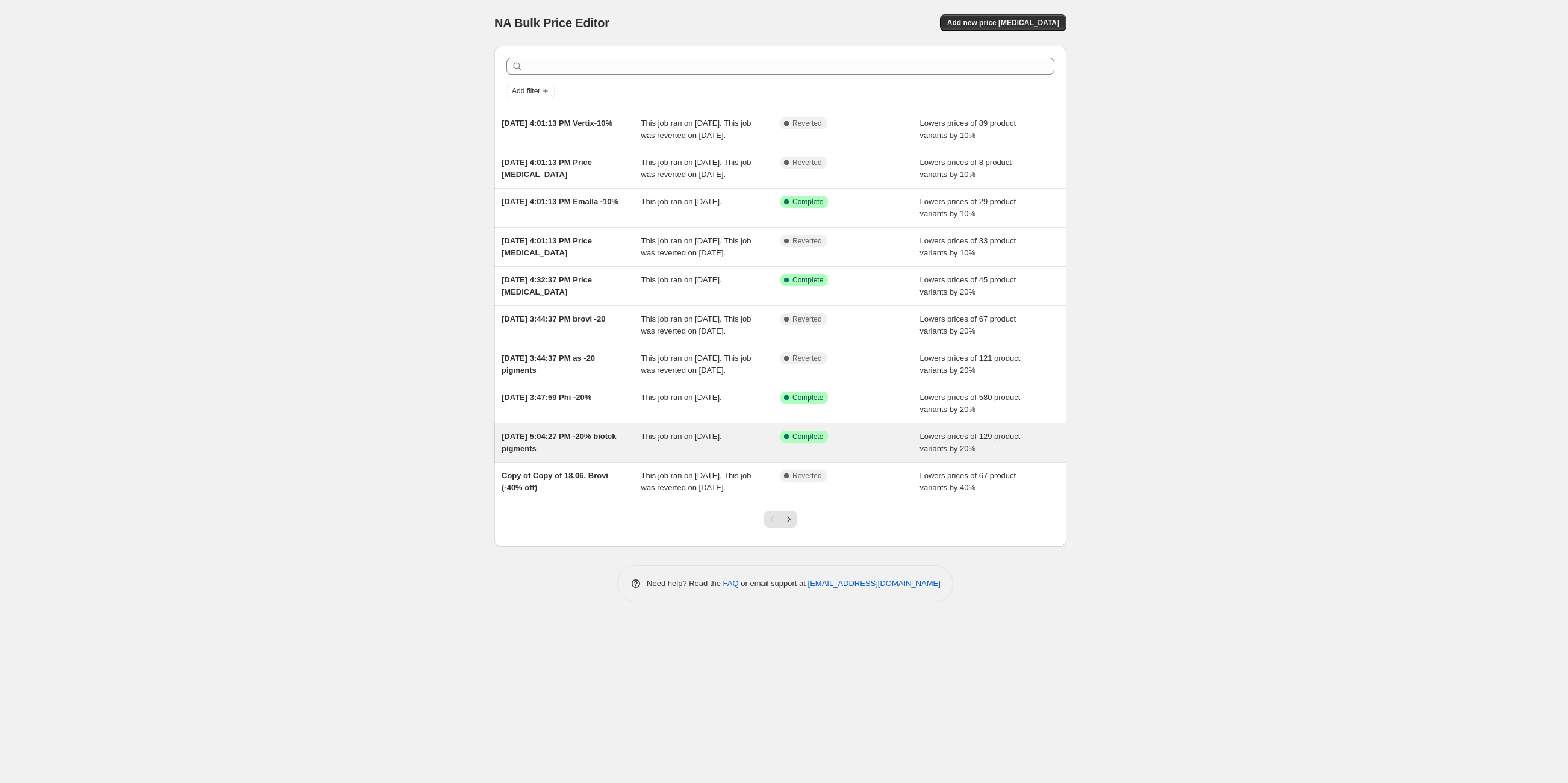
click at [604, 462] on div "Aug 19, 2025, 5:04:27 PM -20% biotek pigments This job ran on August 19, 2025. …" at bounding box center [780, 442] width 572 height 38
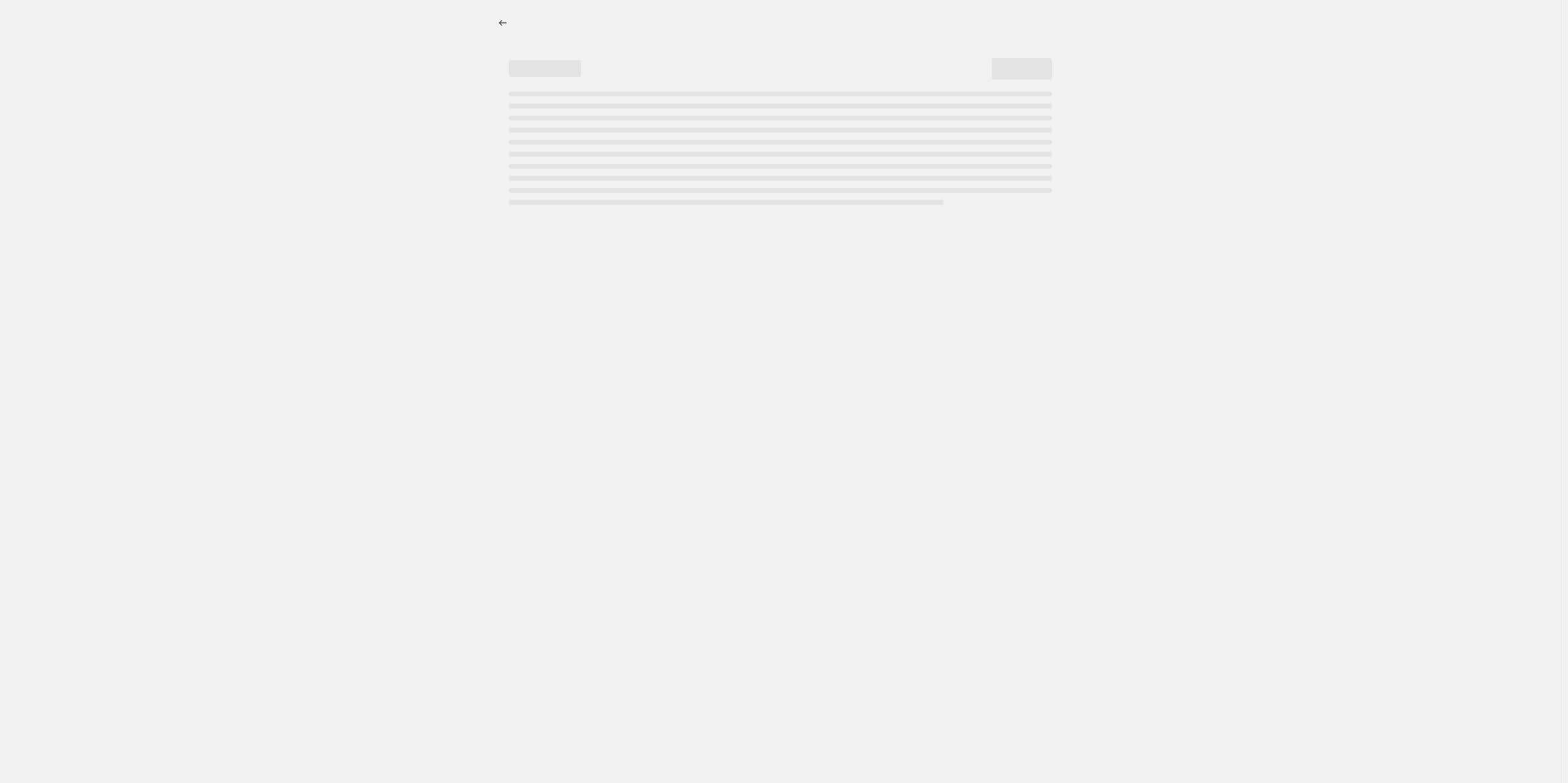
select select "percentage"
select select "vendor"
select select "product_type"
